Goal: Task Accomplishment & Management: Use online tool/utility

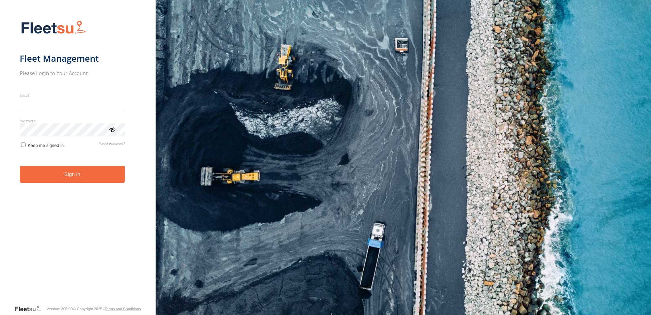
type input "**********"
click at [86, 176] on button "Sign in" at bounding box center [72, 174] width 105 height 17
click at [84, 178] on button "Sign in" at bounding box center [72, 174] width 105 height 17
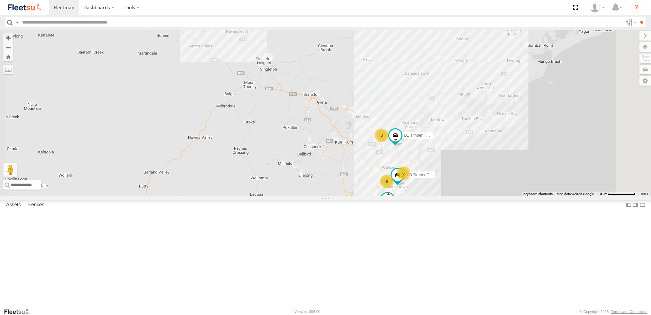
scroll to position [250, 0]
click at [0, 0] on div "Lambton Trucks" at bounding box center [0, 0] width 0 height 0
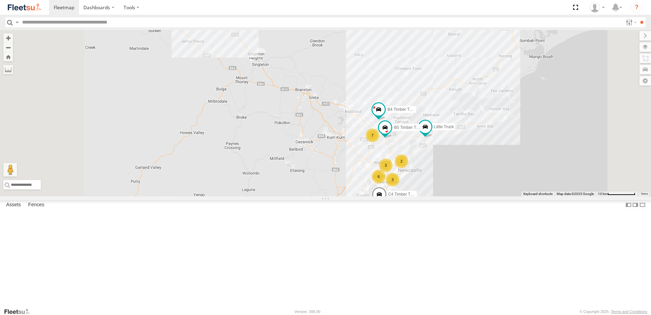
scroll to position [204, 0]
click at [0, 0] on div "Lambton Trucks" at bounding box center [0, 0] width 0 height 0
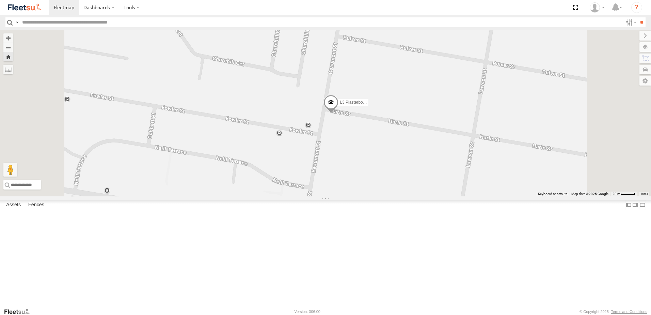
click at [338, 113] on span at bounding box center [330, 104] width 15 height 18
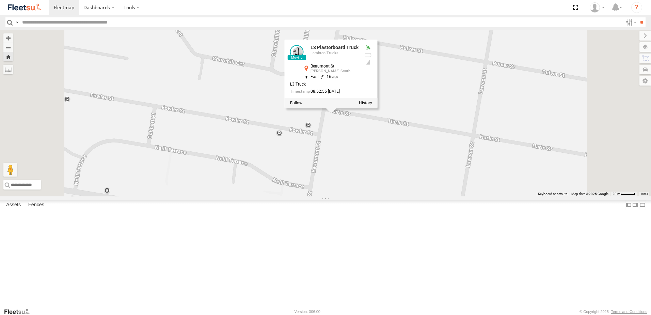
click at [430, 196] on div "L3 Plasterboard Truck L3 Plasterboard Truck Lambton Trucks [GEOGRAPHIC_DATA][PE…" at bounding box center [325, 113] width 651 height 166
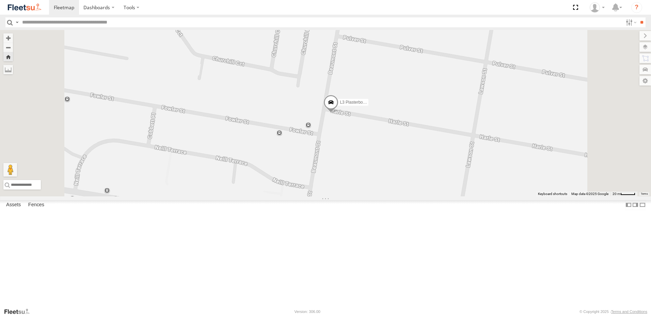
click at [338, 113] on span at bounding box center [330, 104] width 15 height 18
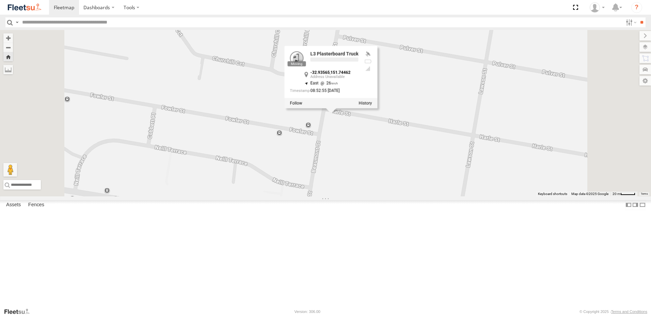
click at [419, 185] on div "L3 Plasterboard Truck L3 Plasterboard Truck -32.93565 , 151.74462 East 26 08:52…" at bounding box center [325, 113] width 651 height 166
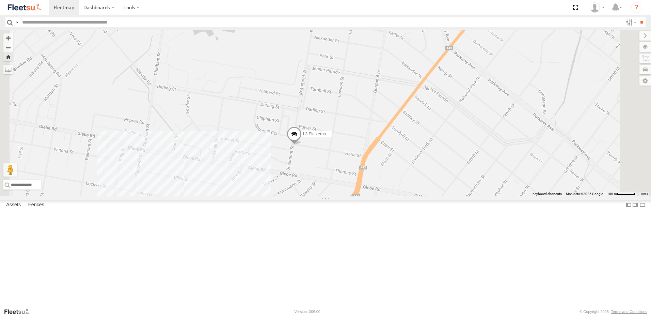
click at [302, 145] on span at bounding box center [294, 135] width 15 height 18
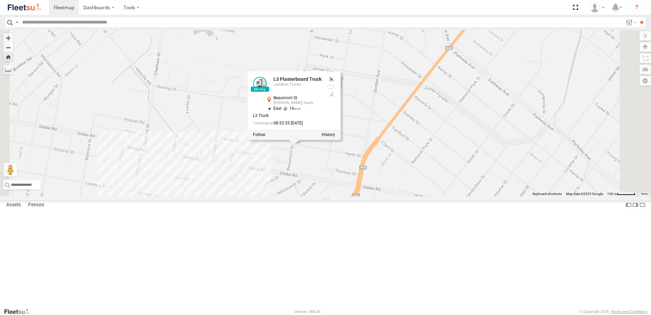
click at [267, 196] on div "L3 Plasterboard Truck L3 Plasterboard Truck Lambton Trucks [GEOGRAPHIC_DATA][PE…" at bounding box center [325, 113] width 651 height 166
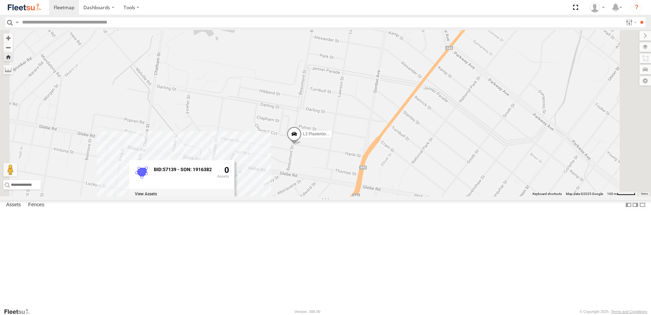
click at [304, 196] on div "L3 Plasterboard Truck BID:57139 - SON: 1916382 0" at bounding box center [325, 113] width 651 height 166
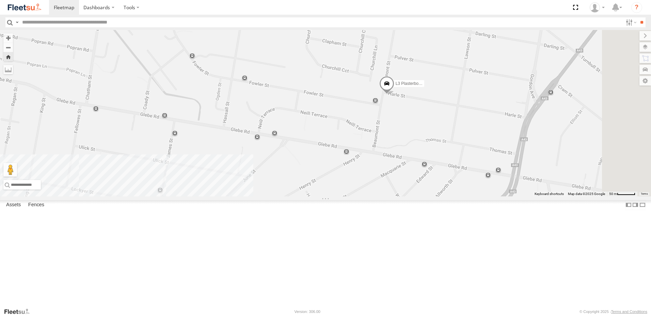
drag, startPoint x: 470, startPoint y: 194, endPoint x: 352, endPoint y: 223, distance: 121.2
click at [352, 196] on div "L3 Plasterboard Truck" at bounding box center [325, 113] width 651 height 166
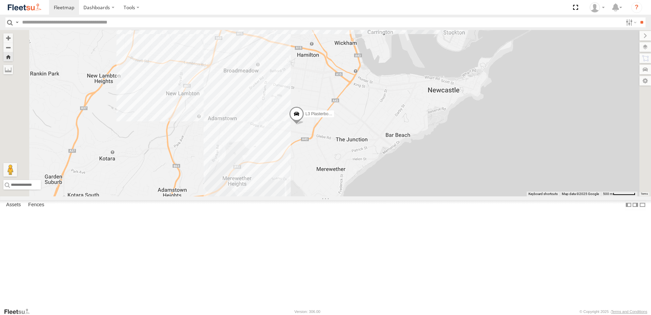
drag, startPoint x: 425, startPoint y: 166, endPoint x: 417, endPoint y: 145, distance: 22.8
click at [417, 145] on div "L3 Plasterboard Truck" at bounding box center [325, 113] width 651 height 166
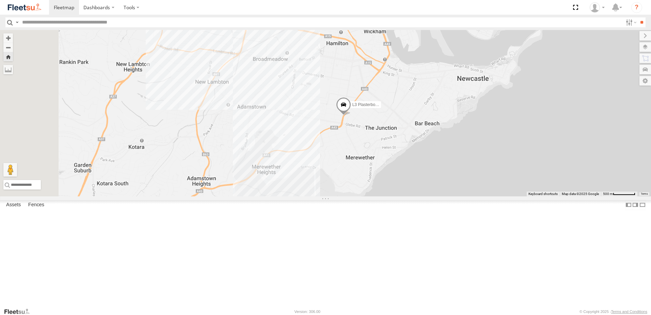
scroll to position [0, 0]
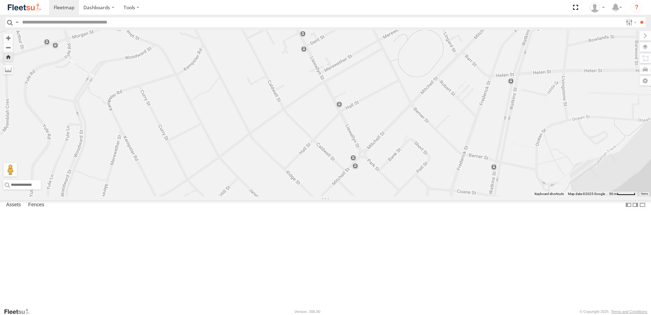
drag, startPoint x: 408, startPoint y: 285, endPoint x: 423, endPoint y: 320, distance: 38.3
click at [423, 314] on html "Dashboards" at bounding box center [325, 157] width 651 height 315
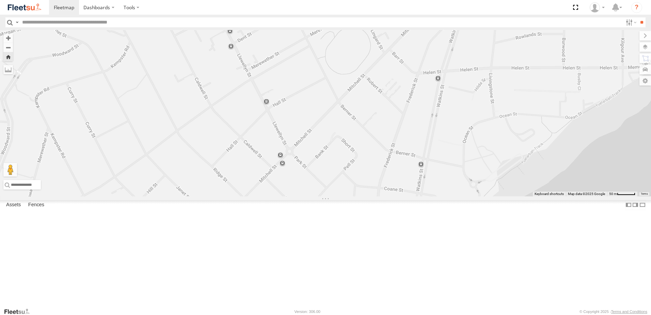
drag, startPoint x: 523, startPoint y: 201, endPoint x: 445, endPoint y: 200, distance: 77.6
click at [445, 196] on div "LX2 Express Ute C3 Timber Truck L3 Plasterboard Truck CX3 Express Ute" at bounding box center [325, 113] width 651 height 166
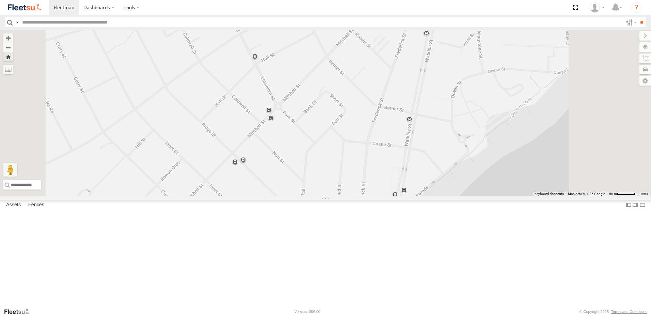
click at [0, 0] on div "Lambton Trucks" at bounding box center [0, 0] width 0 height 0
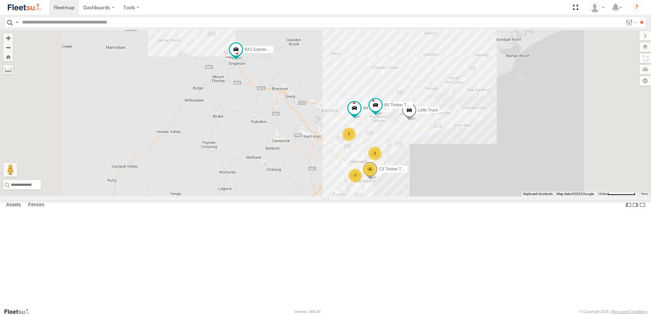
click at [0, 0] on div "L3 Plasterboard Truck" at bounding box center [0, 0] width 0 height 0
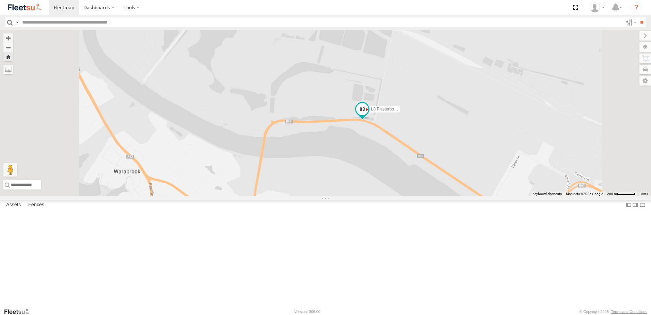
click at [368, 115] on span at bounding box center [362, 109] width 12 height 12
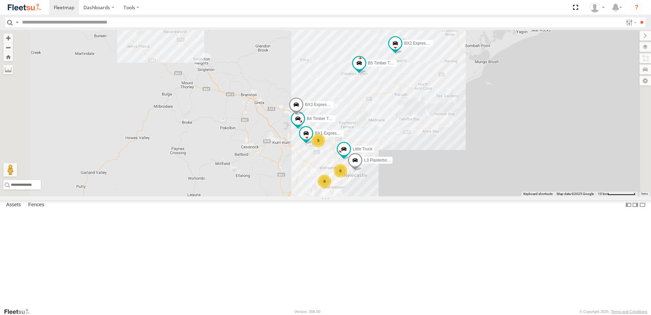
scroll to position [238, 0]
click at [0, 0] on div "Lambton Trucks" at bounding box center [0, 0] width 0 height 0
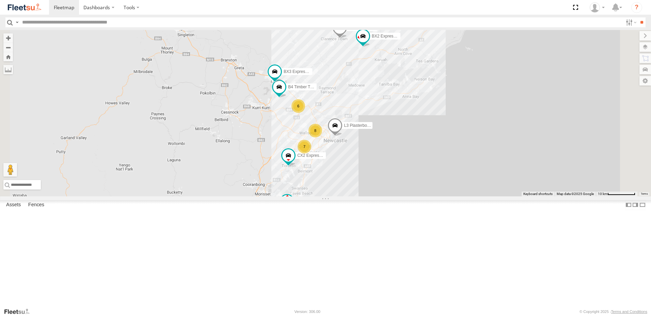
scroll to position [136, 0]
click at [0, 0] on div "L3 Plasterboard Truck" at bounding box center [0, 0] width 0 height 0
